Goal: Information Seeking & Learning: Learn about a topic

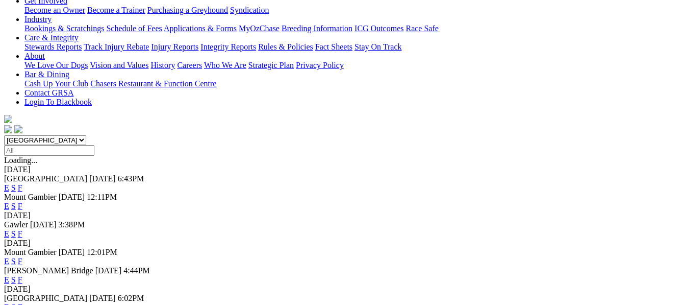
scroll to position [286, 0]
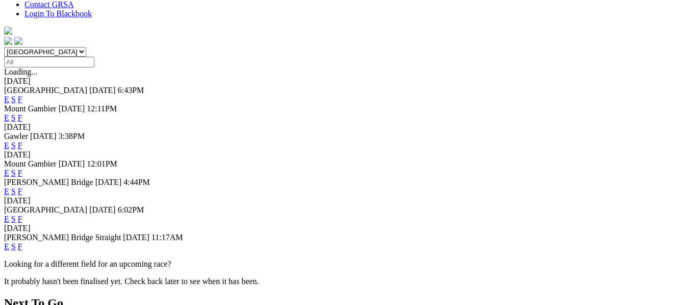
click at [22, 187] on link "F" at bounding box center [20, 191] width 5 height 9
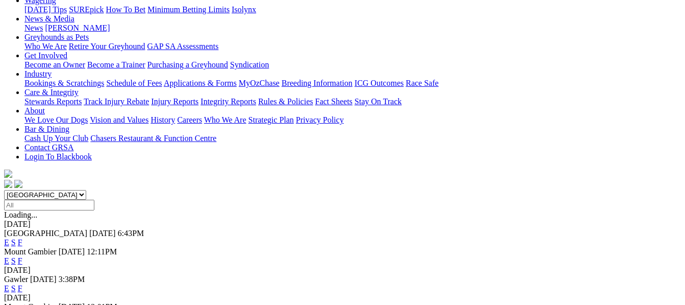
scroll to position [190, 0]
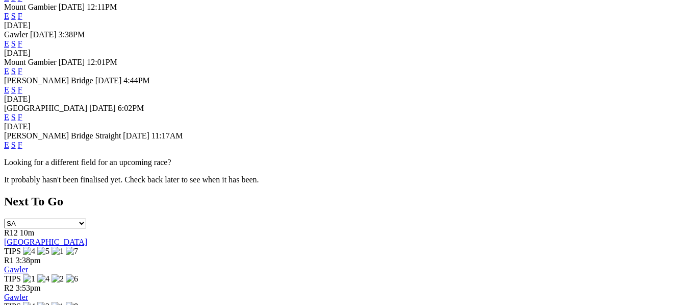
scroll to position [435, 0]
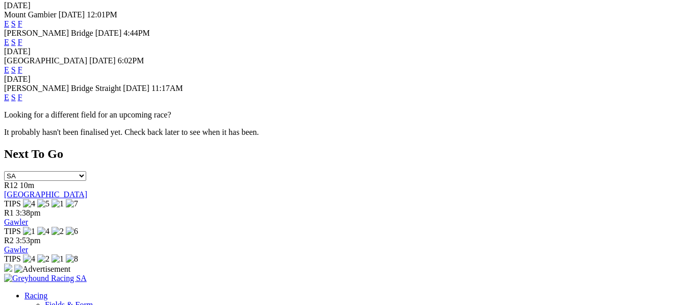
click at [22, 93] on link "F" at bounding box center [20, 97] width 5 height 9
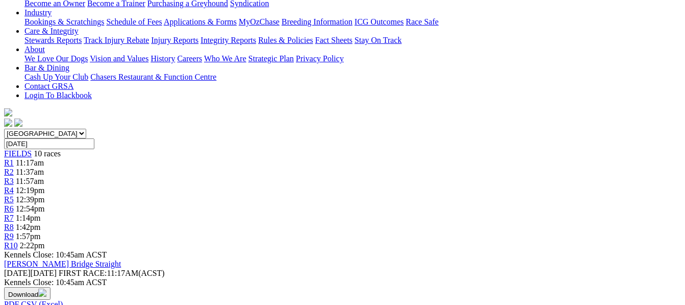
scroll to position [217, 0]
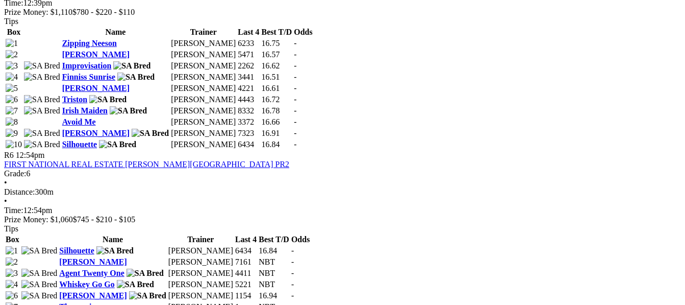
scroll to position [1224, 0]
